Goal: Transaction & Acquisition: Subscribe to service/newsletter

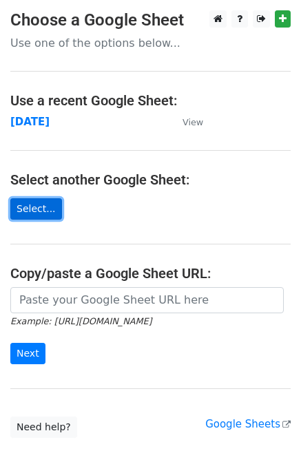
click at [28, 211] on link "Select..." at bounding box center [36, 208] width 52 height 21
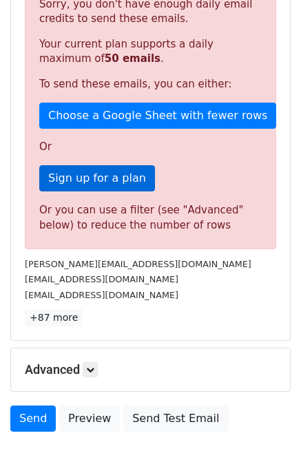
scroll to position [382, 0]
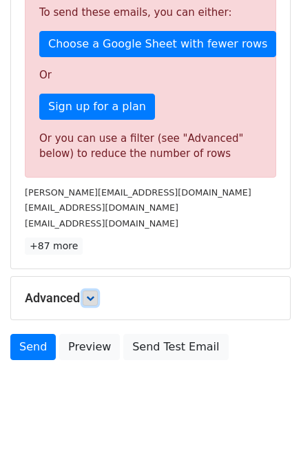
click at [91, 296] on icon at bounding box center [90, 298] width 8 height 8
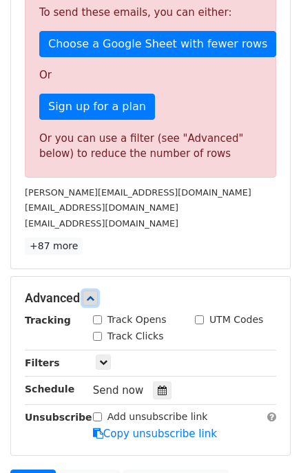
click at [91, 296] on icon at bounding box center [90, 298] width 8 height 8
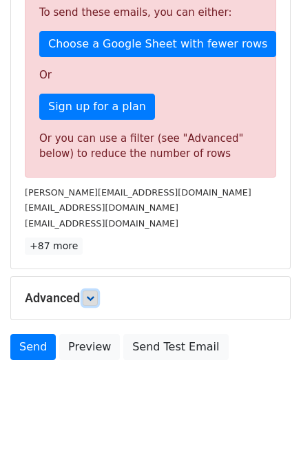
scroll to position [313, 0]
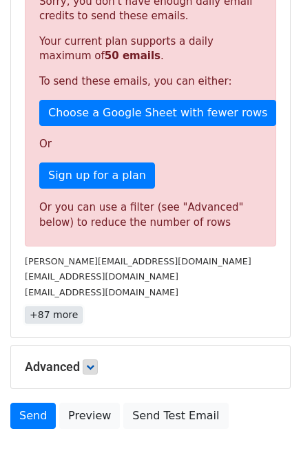
click at [54, 313] on link "+87 more" at bounding box center [54, 314] width 58 height 17
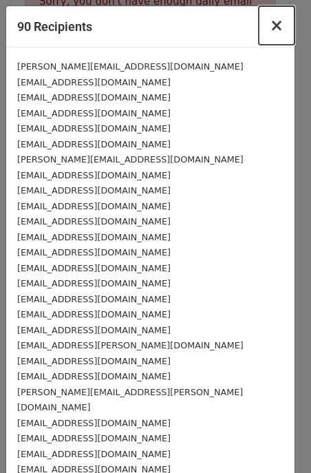
click at [270, 25] on span "×" at bounding box center [277, 25] width 14 height 19
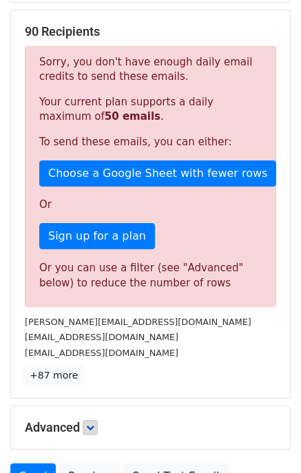
scroll to position [175, 0]
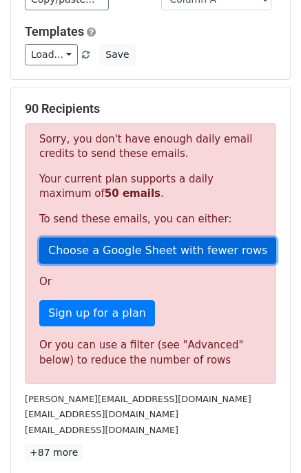
click at [93, 246] on link "Choose a Google Sheet with fewer rows" at bounding box center [157, 251] width 237 height 26
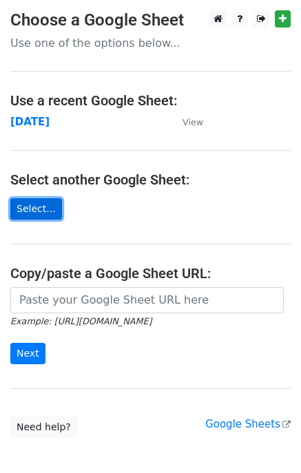
click at [28, 208] on link "Select..." at bounding box center [36, 208] width 52 height 21
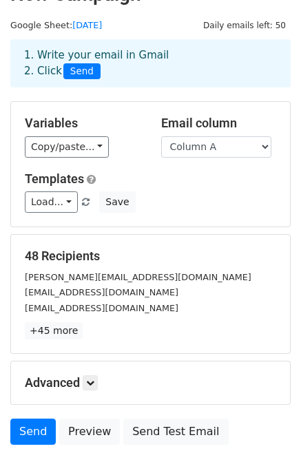
scroll to position [69, 0]
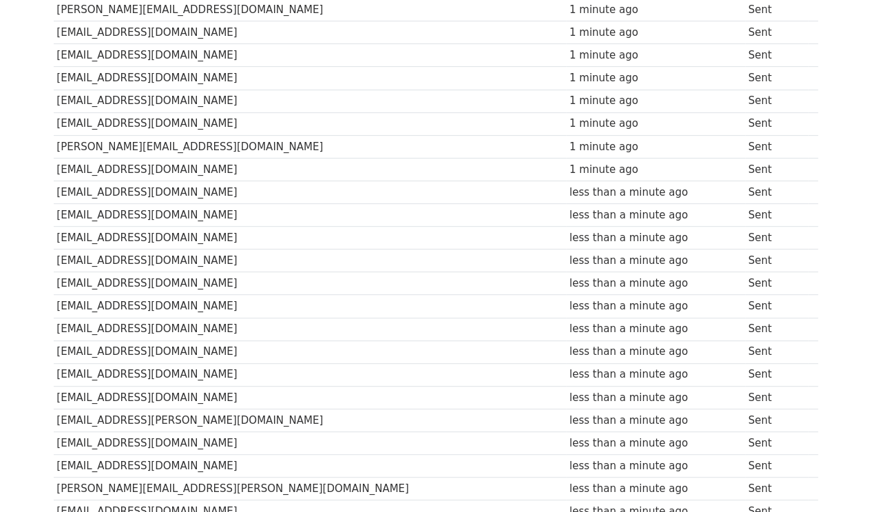
scroll to position [25, 0]
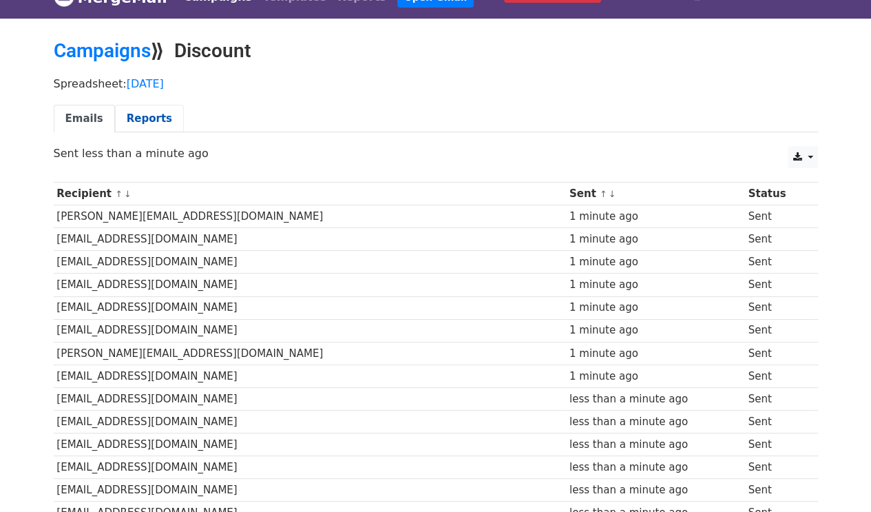
click at [127, 123] on link "Reports" at bounding box center [149, 119] width 69 height 28
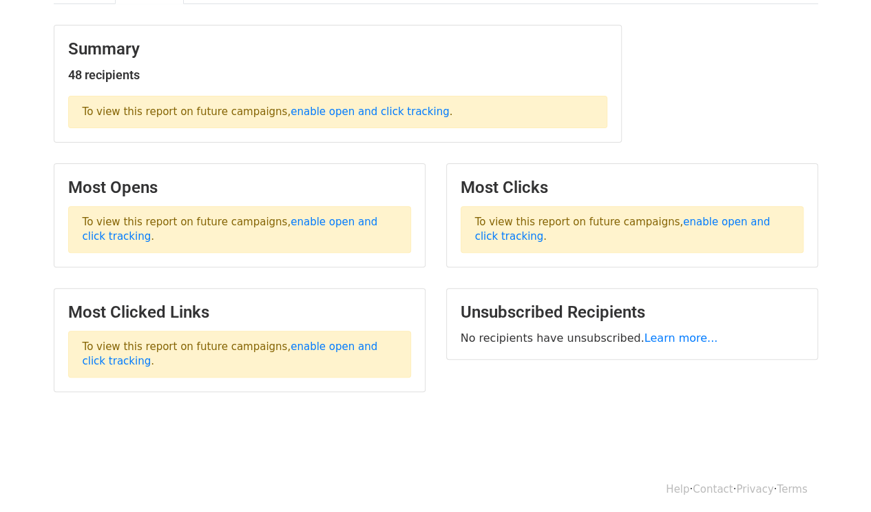
scroll to position [154, 0]
click at [337, 225] on p "To view this report on future campaigns, enable open and click tracking ." at bounding box center [239, 228] width 343 height 47
click at [328, 215] on link "enable open and click tracking" at bounding box center [230, 228] width 295 height 27
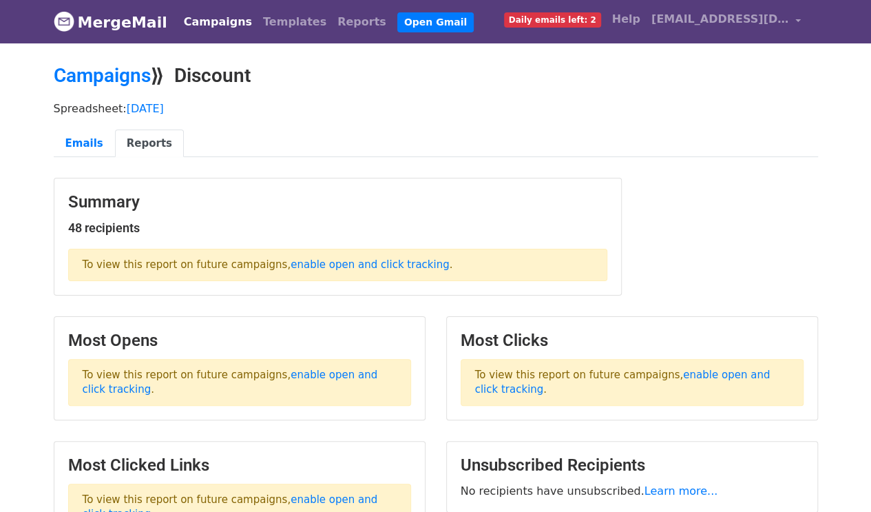
click at [224, 17] on link "Campaigns" at bounding box center [217, 22] width 79 height 28
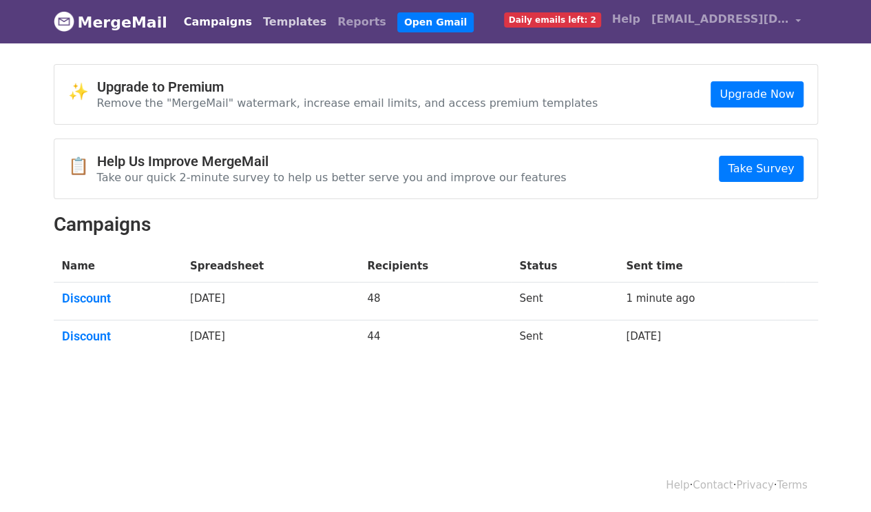
click at [277, 21] on link "Templates" at bounding box center [295, 22] width 74 height 28
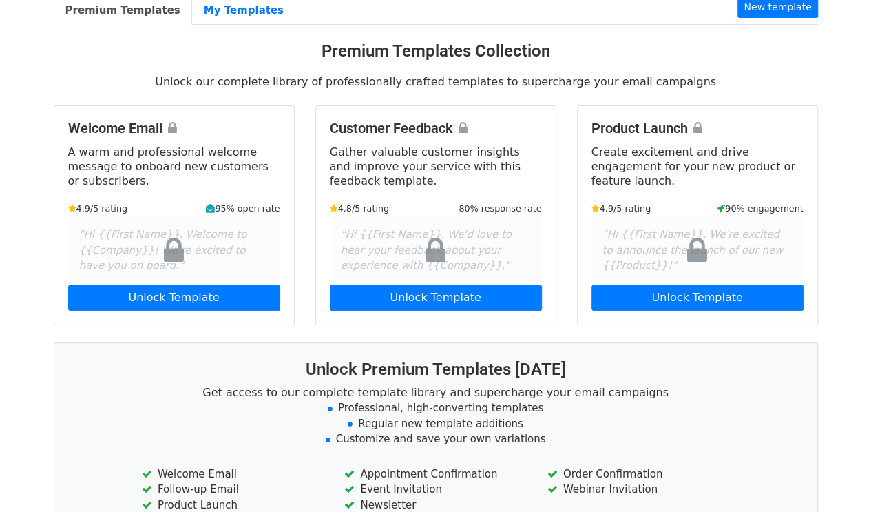
scroll to position [207, 0]
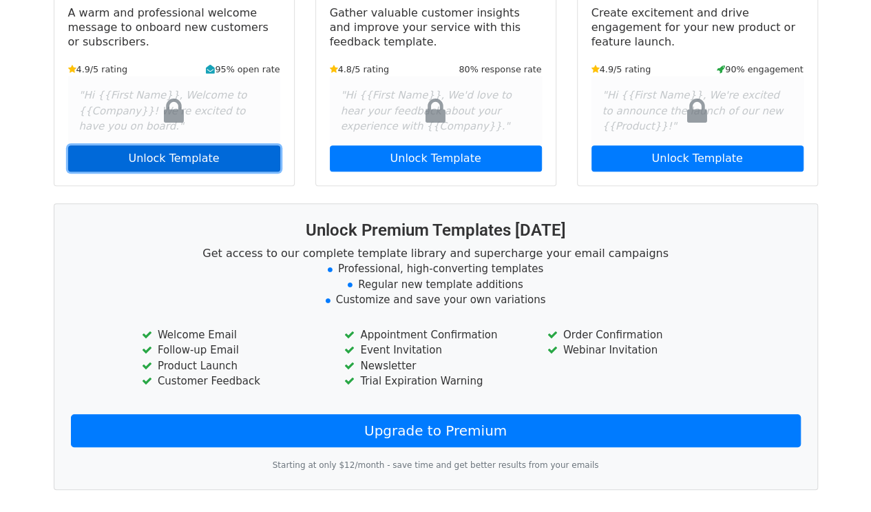
click at [187, 163] on link "Unlock Template" at bounding box center [174, 158] width 212 height 26
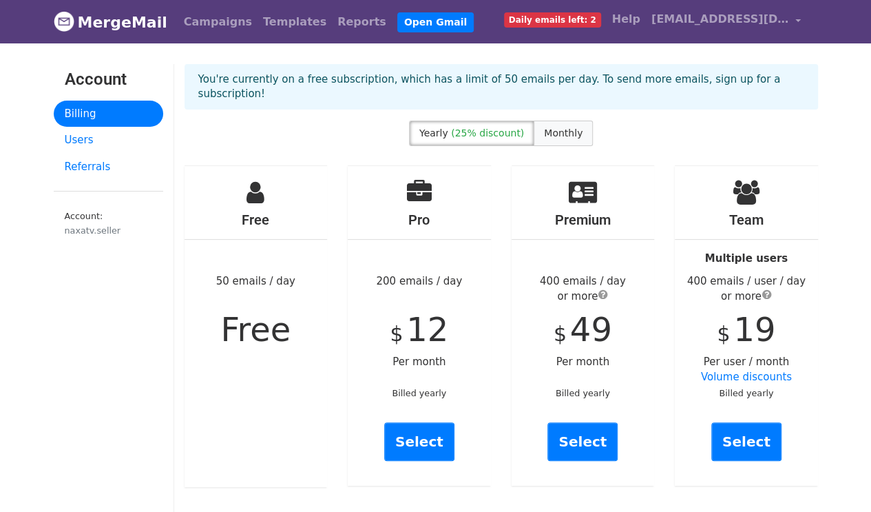
click at [552, 127] on span "Monthly" at bounding box center [563, 132] width 39 height 11
click at [485, 127] on span "(25% discount)" at bounding box center [487, 132] width 73 height 11
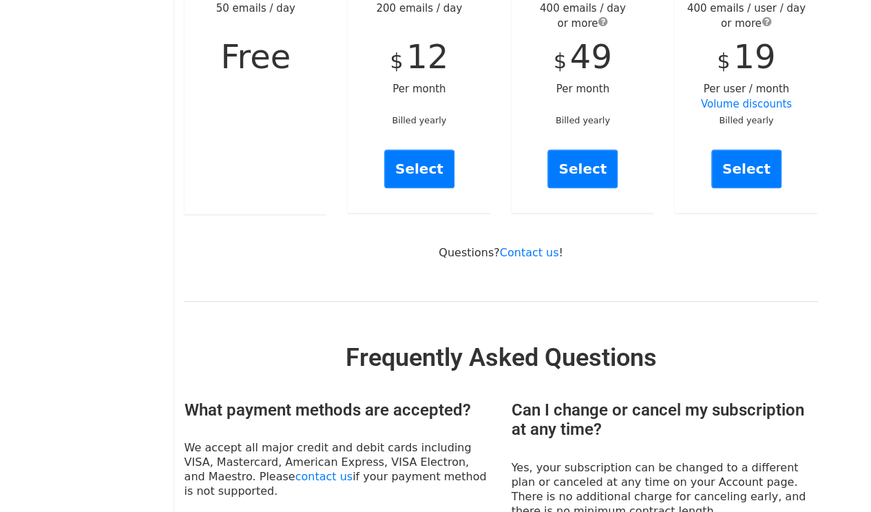
scroll to position [169, 0]
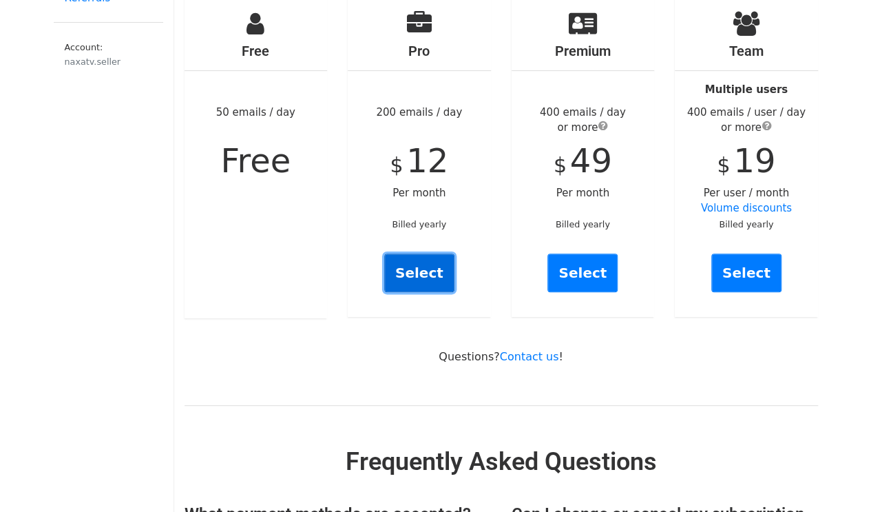
click at [415, 254] on link "Select" at bounding box center [419, 272] width 70 height 39
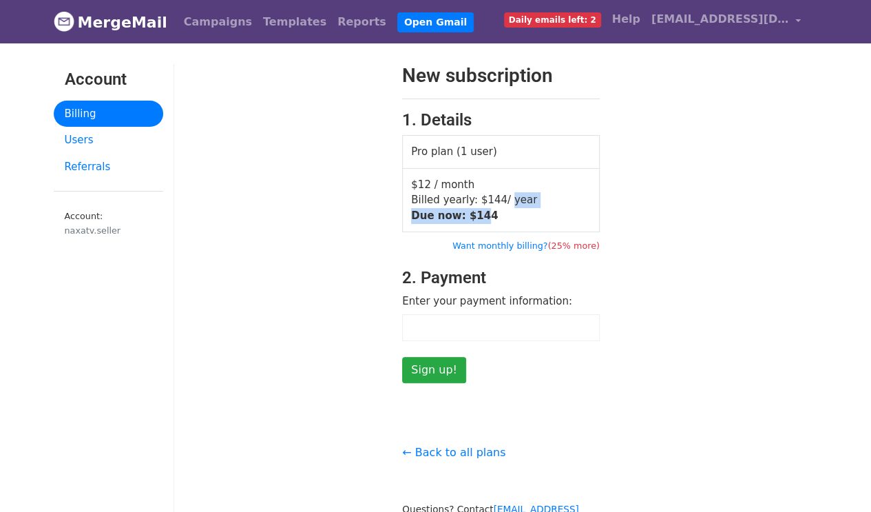
drag, startPoint x: 498, startPoint y: 202, endPoint x: 478, endPoint y: 213, distance: 22.5
click at [478, 213] on td "$12 / month Billed yearly: $ 144 / year Due now: $ 144" at bounding box center [501, 200] width 197 height 64
click at [499, 209] on td "$12 / month Billed yearly: $ 144 / year Due now: $ 144" at bounding box center [501, 200] width 197 height 64
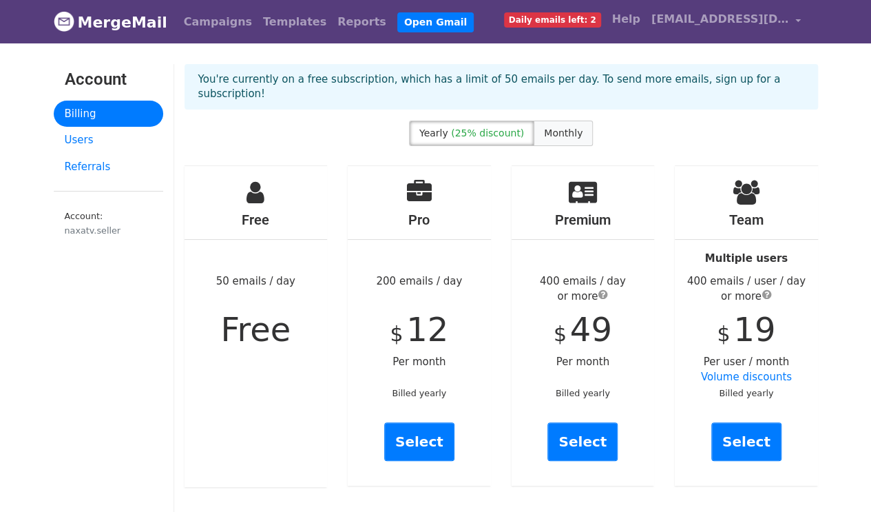
click at [556, 121] on label "Monthly" at bounding box center [563, 133] width 59 height 25
click at [474, 127] on span "(25% discount)" at bounding box center [487, 132] width 73 height 11
click at [548, 127] on span "Monthly" at bounding box center [563, 132] width 39 height 11
click at [481, 127] on span "(25% discount)" at bounding box center [487, 132] width 73 height 11
click at [736, 422] on link "Select" at bounding box center [746, 441] width 70 height 39
